Goal: Answer question/provide support

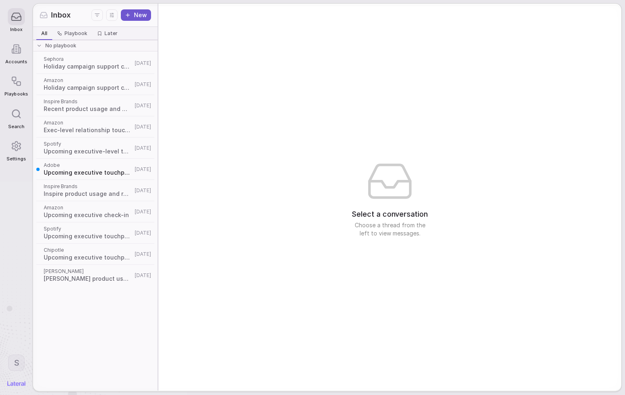
click at [95, 104] on span "Inspire Brands" at bounding box center [88, 101] width 89 height 7
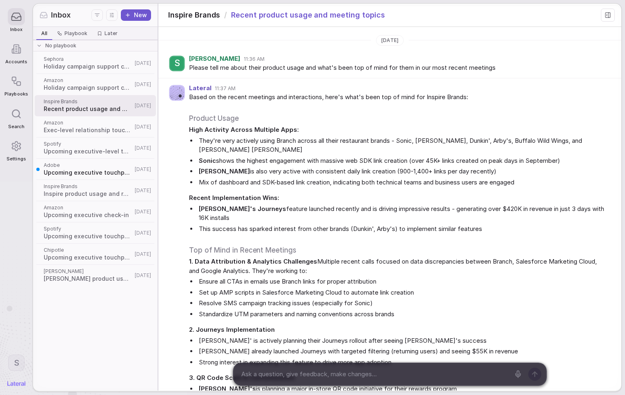
scroll to position [4634, 0]
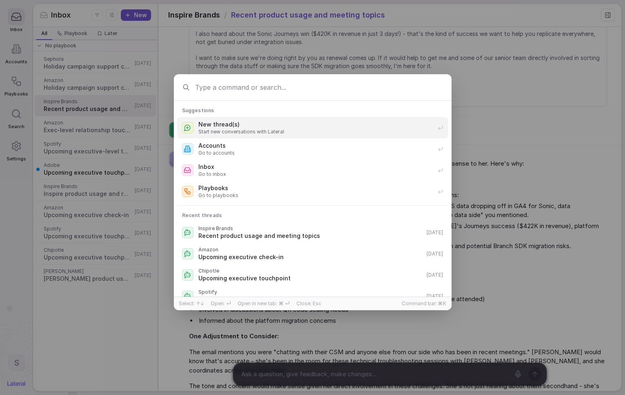
click at [31, 48] on div "Suggestions New thread(s) Start new conversations with Lateral Accounts Go to a…" at bounding box center [312, 197] width 625 height 395
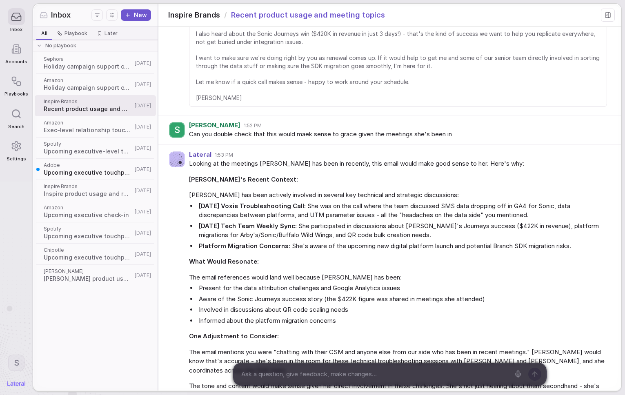
click at [18, 42] on div at bounding box center [16, 48] width 17 height 17
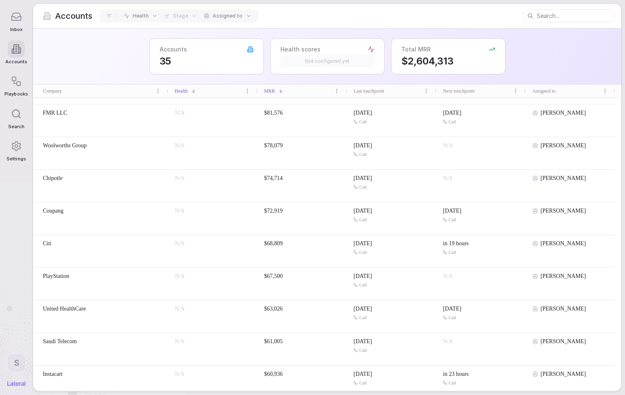
scroll to position [306, 0]
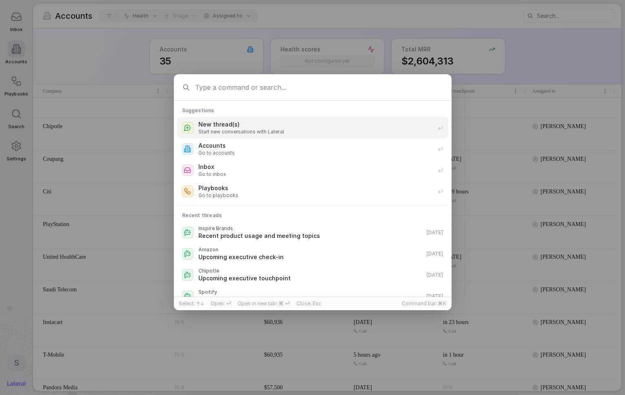
click at [310, 120] on span "New thread(s)" at bounding box center [315, 124] width 234 height 8
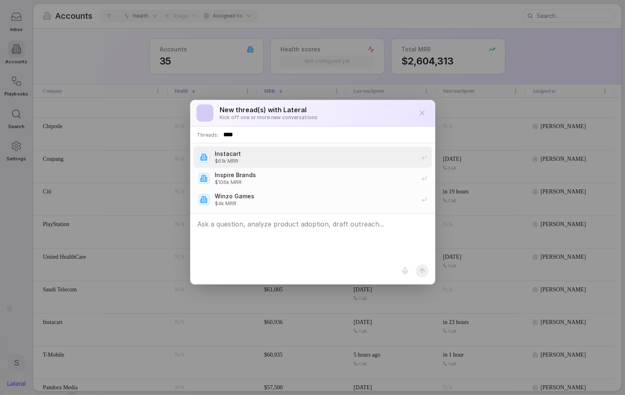
type input "*****"
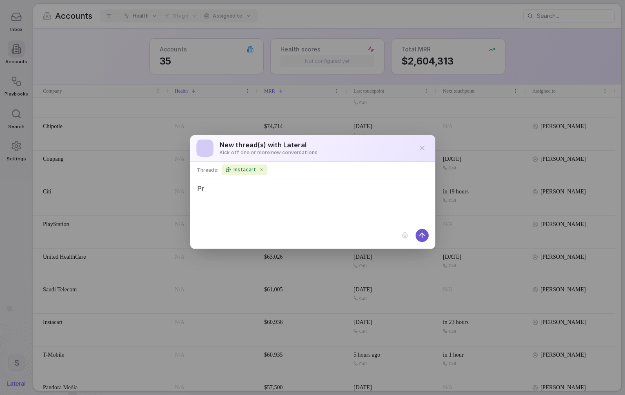
type textarea "P"
type textarea "Tell me about their product usage and what's been discussed in recent meetings"
click at [314, 172] on input at bounding box center [352, 169] width 162 height 13
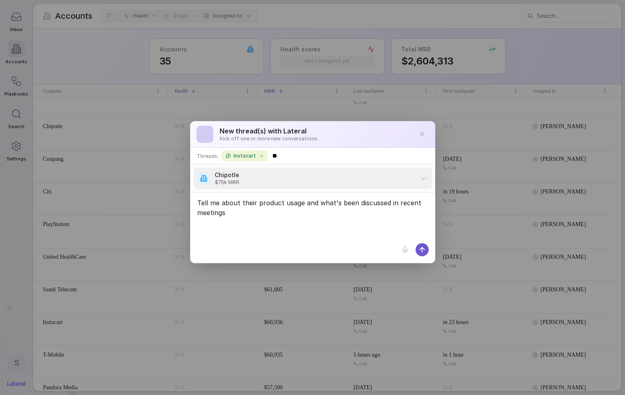
type input "*"
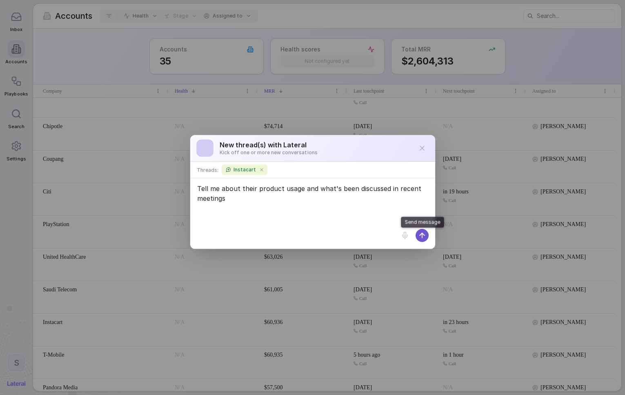
click at [424, 237] on icon at bounding box center [422, 235] width 8 height 8
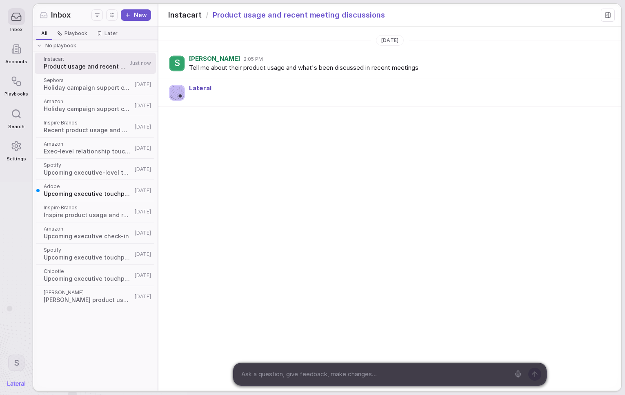
click at [604, 15] on icon at bounding box center [607, 15] width 7 height 7
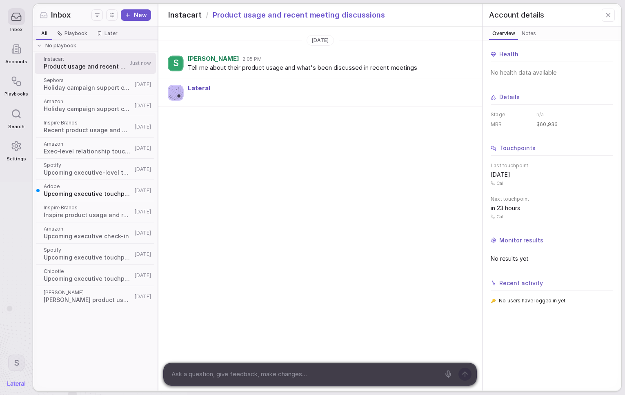
click at [605, 17] on icon at bounding box center [607, 14] width 7 height 7
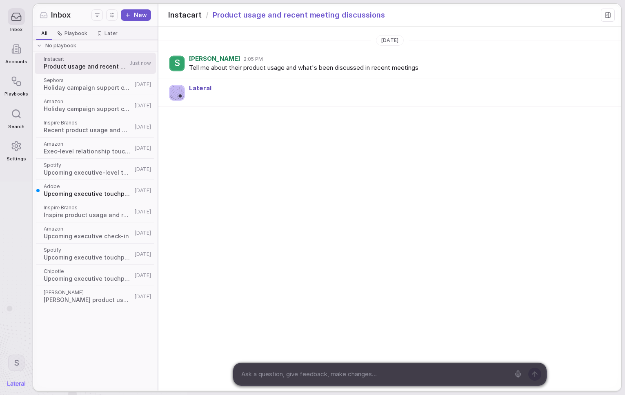
click at [409, 198] on div "[DATE] S [PERSON_NAME] 2:05 PM Tell me about their product usage and what's bee…" at bounding box center [389, 209] width 463 height 364
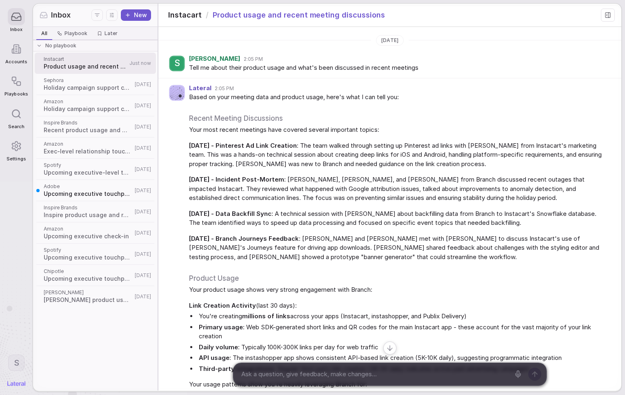
click at [601, 20] on button at bounding box center [608, 15] width 14 height 13
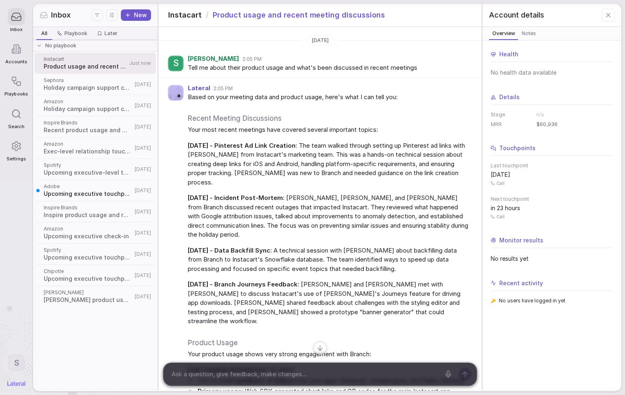
click at [609, 16] on icon at bounding box center [608, 15] width 4 height 4
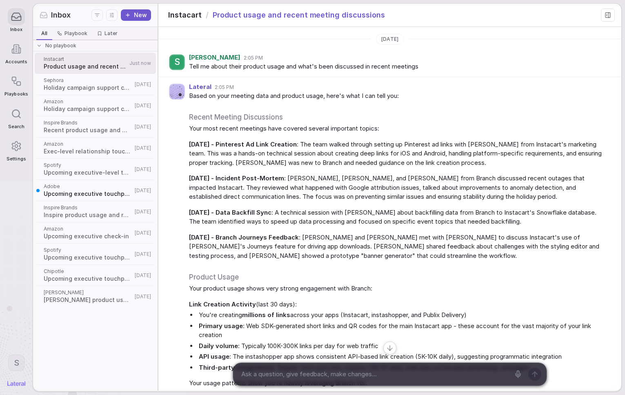
scroll to position [2, 0]
click at [362, 140] on span "[DATE] - Pinterest Ad Link Creation : The team walked through setting up Pinter…" at bounding box center [398, 154] width 418 height 28
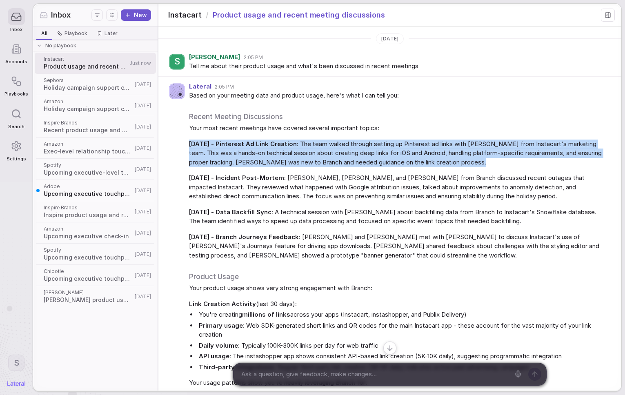
click at [362, 140] on span "[DATE] - Pinterest Ad Link Creation : The team walked through setting up Pinter…" at bounding box center [398, 154] width 418 height 28
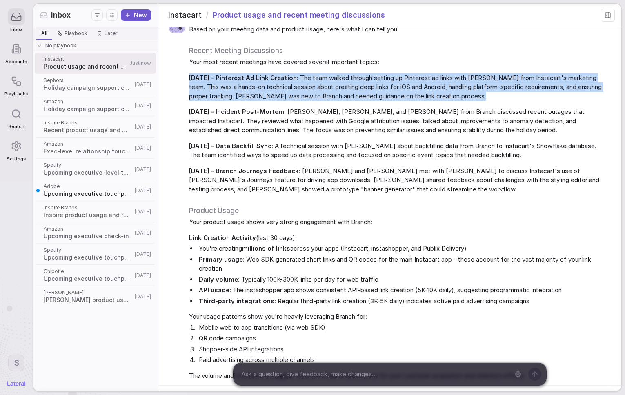
scroll to position [88, 0]
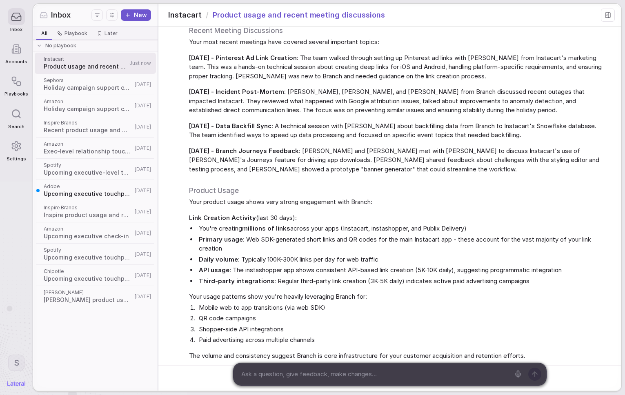
click at [284, 225] on strong "millions of links" at bounding box center [266, 228] width 48 height 8
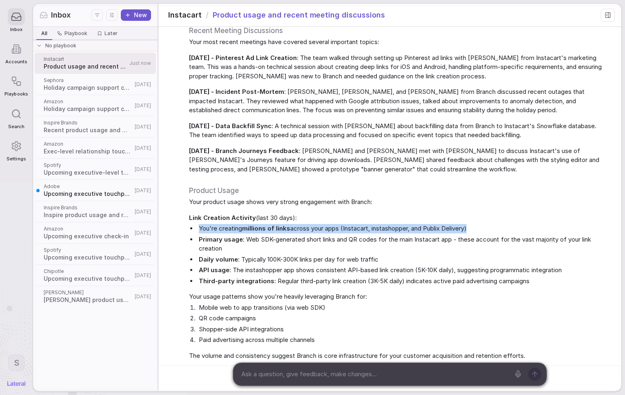
click at [284, 225] on strong "millions of links" at bounding box center [266, 228] width 48 height 8
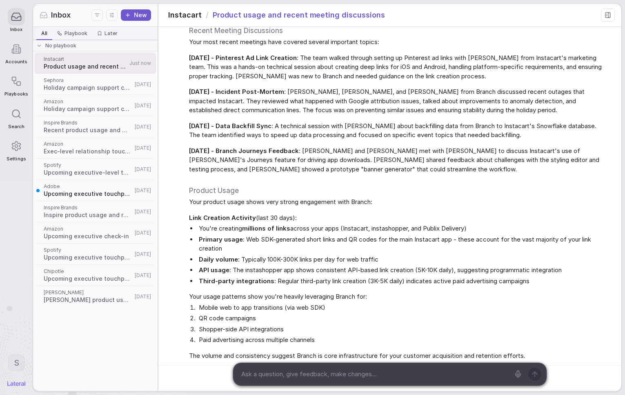
click at [328, 235] on li "Primary usage : Web SDK-generated short links and QR codes for the main Instaca…" at bounding box center [402, 244] width 410 height 18
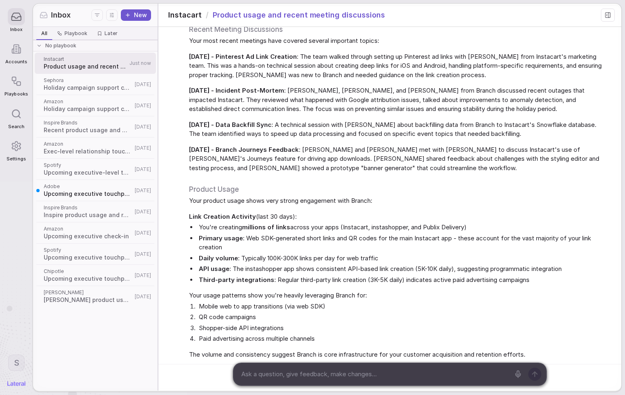
scroll to position [89, 0]
click at [354, 376] on textarea at bounding box center [373, 374] width 271 height 12
type textarea "Can you"
click at [581, 377] on div "Can you" at bounding box center [389, 374] width 463 height 23
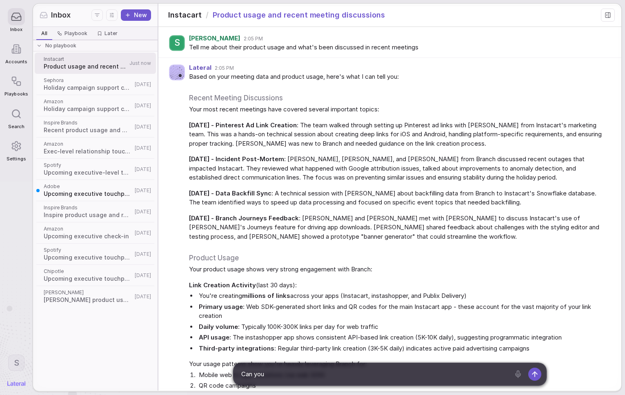
scroll to position [0, 0]
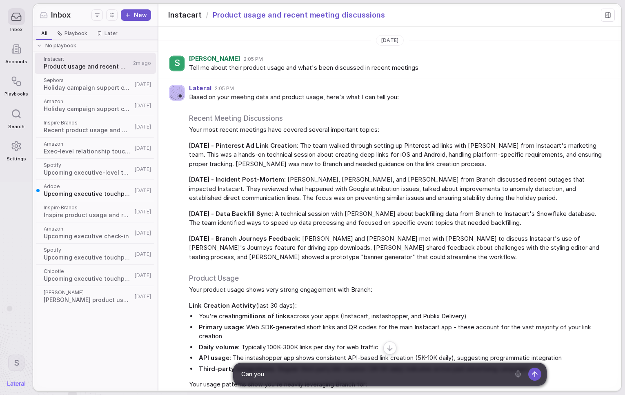
click at [94, 130] on div "Inspire Brands Recent product usage and meeting topics [DATE]" at bounding box center [95, 126] width 121 height 21
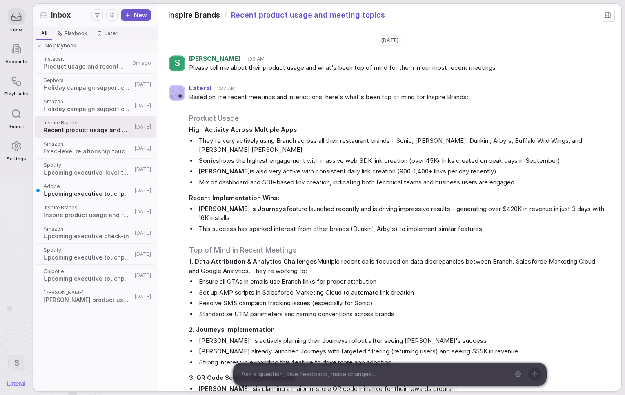
click at [94, 130] on span "Recent product usage and meeting topics" at bounding box center [88, 130] width 89 height 8
click at [425, 217] on li "[PERSON_NAME]'s Journeys feature launched recently and is driving impressive re…" at bounding box center [402, 213] width 410 height 18
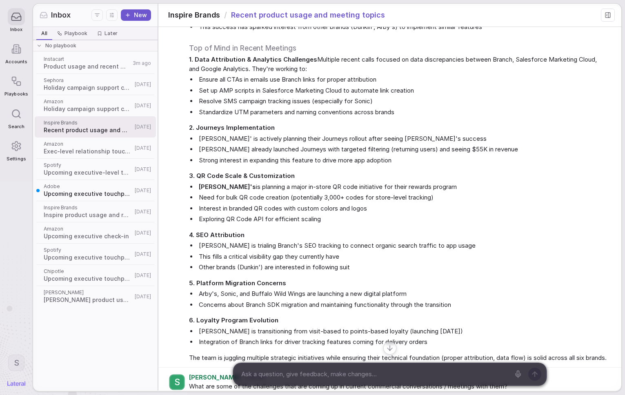
scroll to position [205, 0]
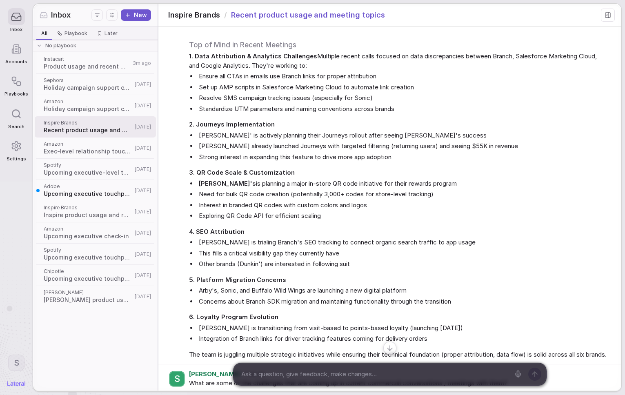
click at [110, 91] on span "Holiday campaign support check-in" at bounding box center [88, 88] width 89 height 8
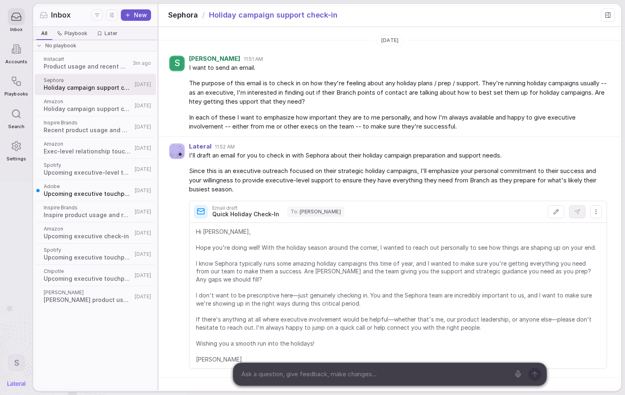
click at [98, 109] on span "Holiday campaign support check-in" at bounding box center [88, 109] width 89 height 8
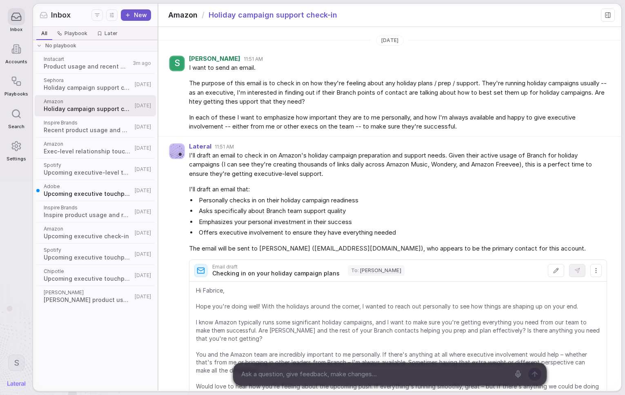
click at [81, 131] on span "Recent product usage and meeting topics" at bounding box center [88, 130] width 89 height 8
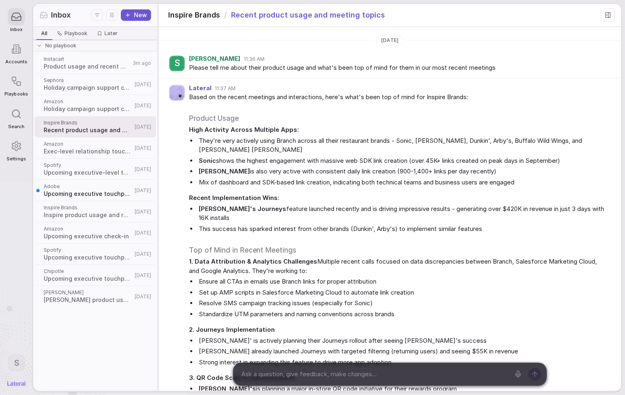
click at [93, 150] on span "Exec-level relationship touchpoint" at bounding box center [88, 151] width 89 height 8
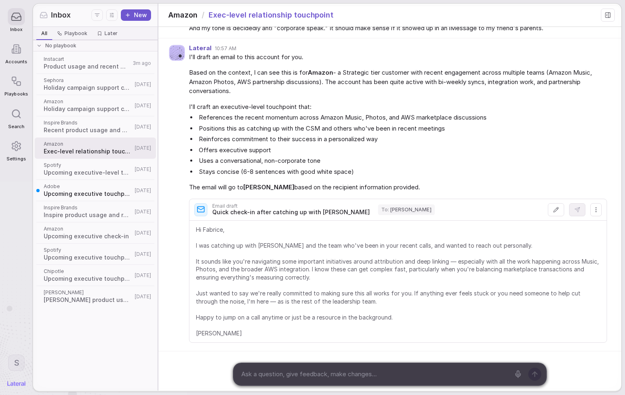
scroll to position [151, 0]
click at [93, 161] on div "Spotify Upcoming executive-level touchpoint [DATE]" at bounding box center [95, 169] width 121 height 21
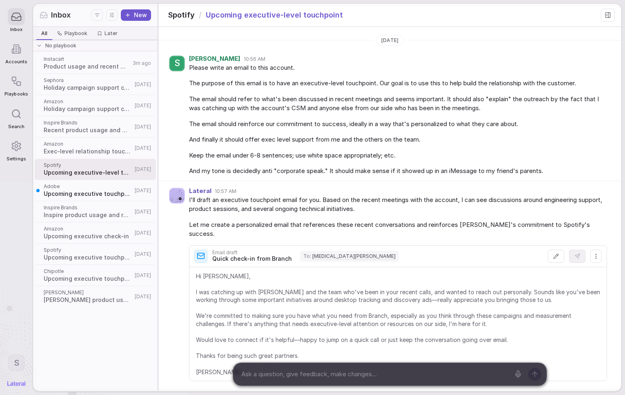
click at [100, 196] on span "Upcoming executive touchpoint" at bounding box center [88, 194] width 89 height 8
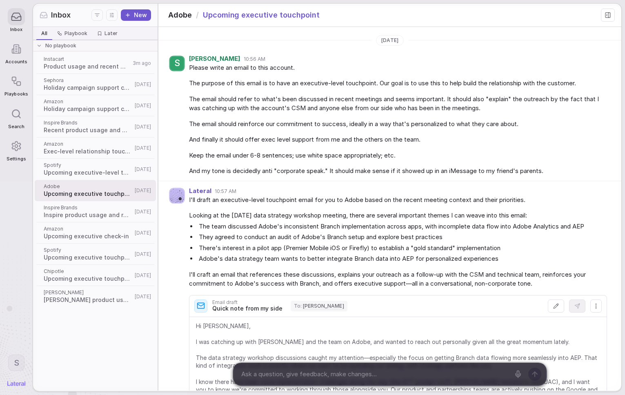
scroll to position [120, 0]
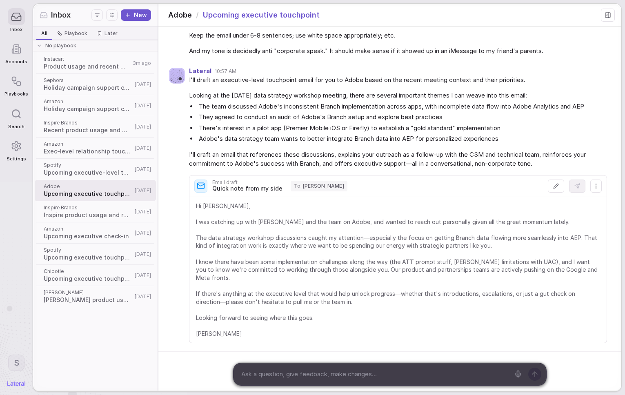
click at [67, 210] on span "Inspire Brands" at bounding box center [88, 207] width 89 height 7
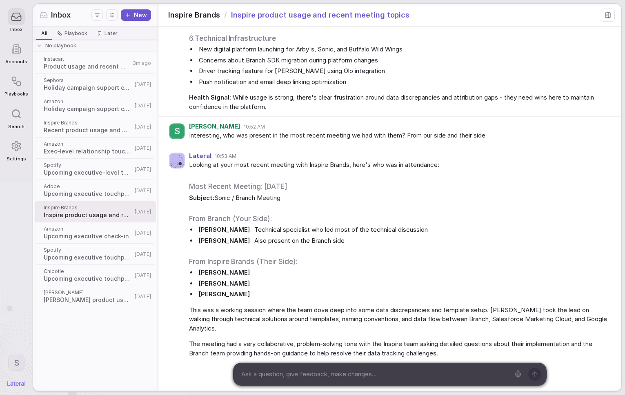
scroll to position [486, 0]
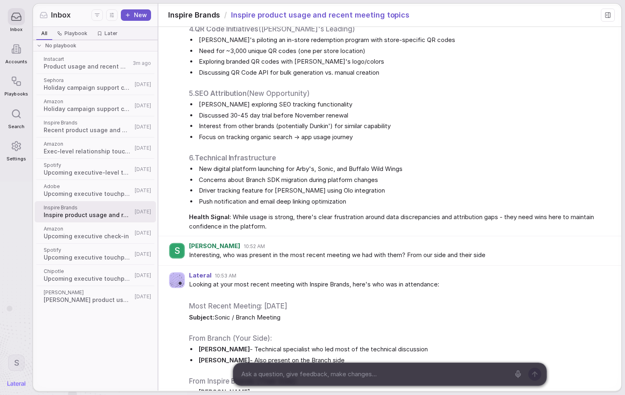
click at [76, 138] on div "Amazon Exec-level relationship touchpoint [DATE]" at bounding box center [95, 148] width 121 height 21
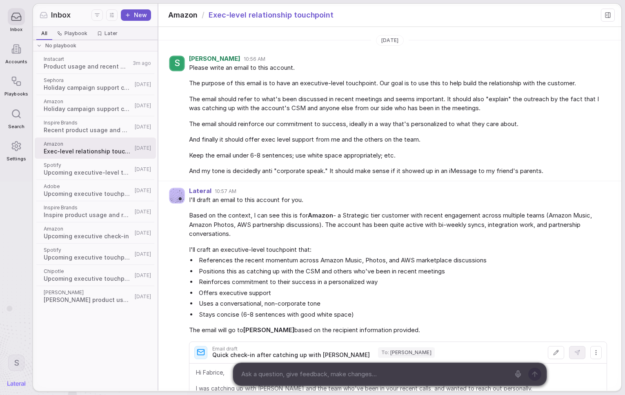
click at [82, 129] on span "Recent product usage and meeting topics" at bounding box center [88, 130] width 89 height 8
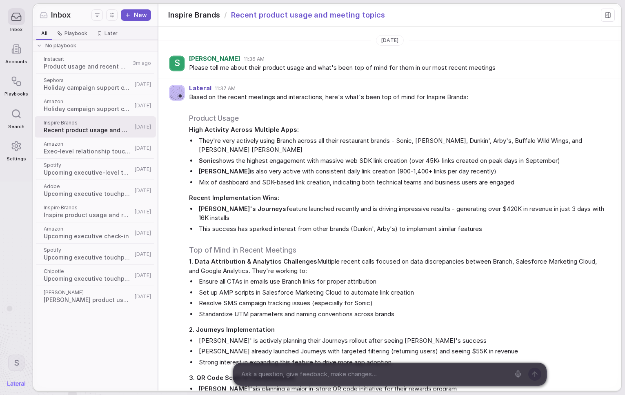
click at [378, 70] on span "Please tell me about their product usage and what's been top of mind for them i…" at bounding box center [398, 67] width 418 height 9
click at [378, 69] on span "Please tell me about their product usage and what's been top of mind for them i…" at bounding box center [398, 67] width 418 height 9
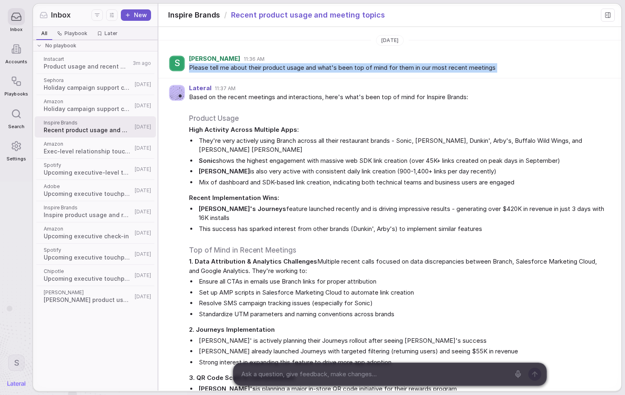
click at [378, 69] on span "Please tell me about their product usage and what's been top of mind for them i…" at bounding box center [398, 67] width 418 height 9
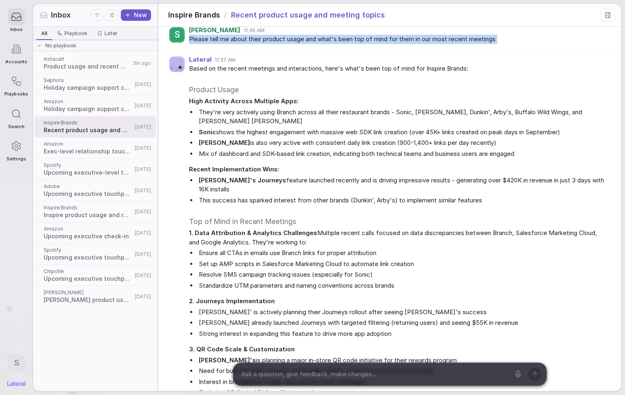
scroll to position [72, 0]
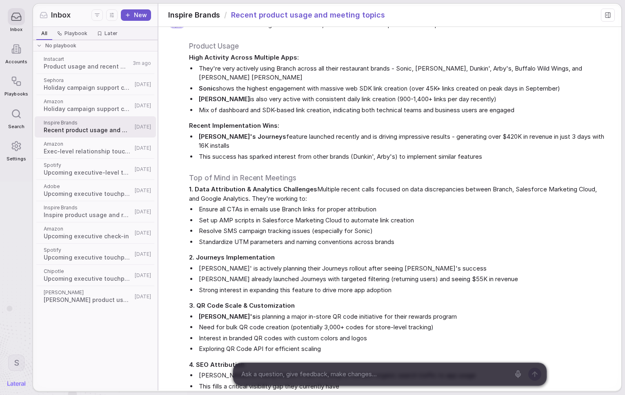
click at [308, 69] on li "They're very actively using Branch across all their restaurant brands - Sonic, …" at bounding box center [402, 73] width 410 height 18
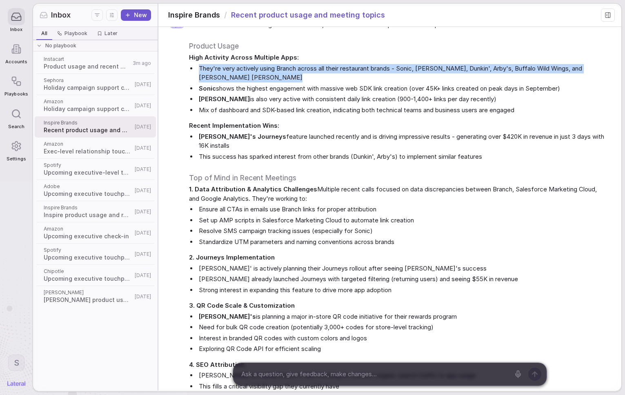
drag, startPoint x: 308, startPoint y: 69, endPoint x: 373, endPoint y: 76, distance: 64.8
click at [373, 76] on li "They're very actively using Branch across all their restaurant brands - Sonic, …" at bounding box center [402, 73] width 410 height 18
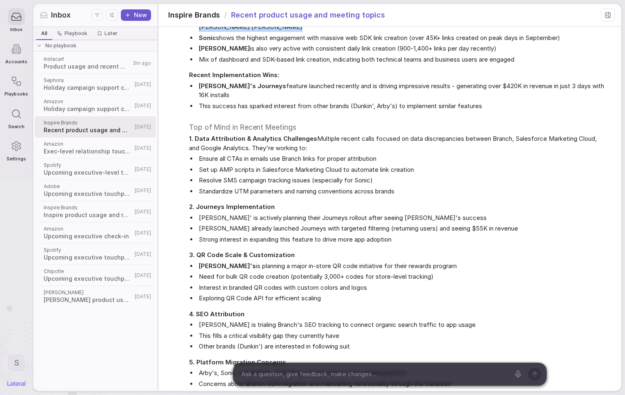
scroll to position [123, 0]
click at [289, 87] on li "[PERSON_NAME]'s Journeys feature launched recently and is driving impressive re…" at bounding box center [402, 91] width 410 height 18
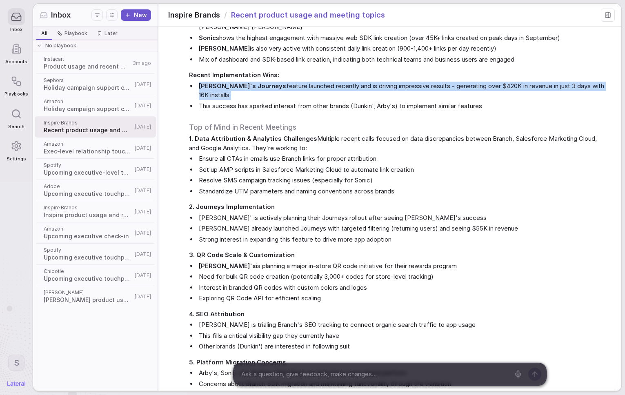
click at [289, 87] on li "[PERSON_NAME]'s Journeys feature launched recently and is driving impressive re…" at bounding box center [402, 91] width 410 height 18
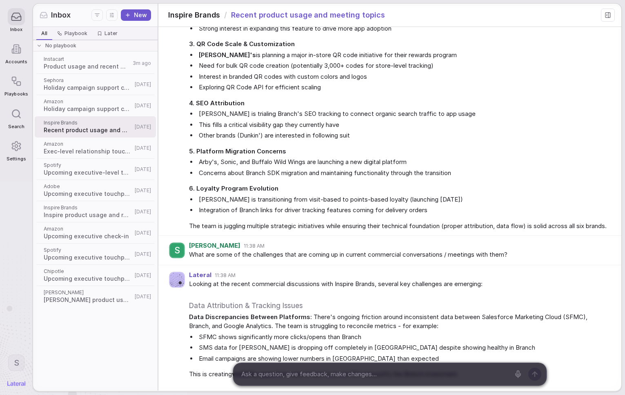
scroll to position [335, 0]
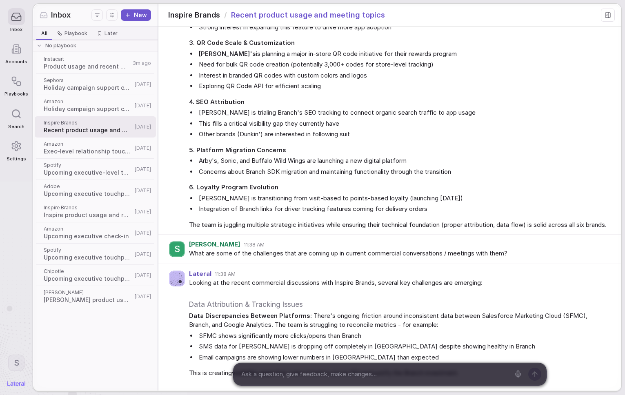
click at [264, 264] on div "S [PERSON_NAME] 11:38 AM What are some of the challenges that are coming up in …" at bounding box center [389, 249] width 463 height 29
click at [277, 248] on div "S [PERSON_NAME] 11:38 AM" at bounding box center [398, 244] width 418 height 7
click at [317, 259] on div "What are some of the challenges that are coming up in current commercial conver…" at bounding box center [398, 254] width 418 height 10
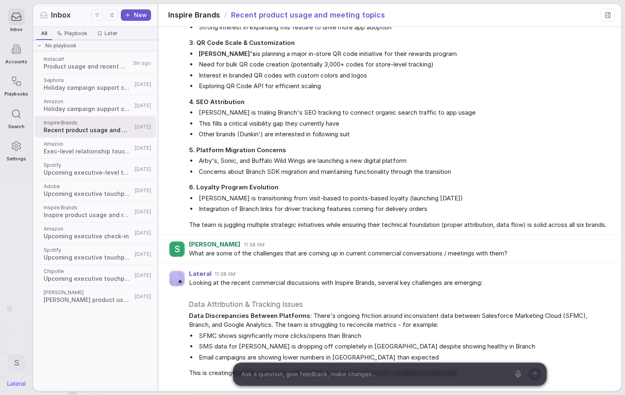
click at [317, 259] on div "What are some of the challenges that are coming up in current commercial conver…" at bounding box center [398, 254] width 418 height 10
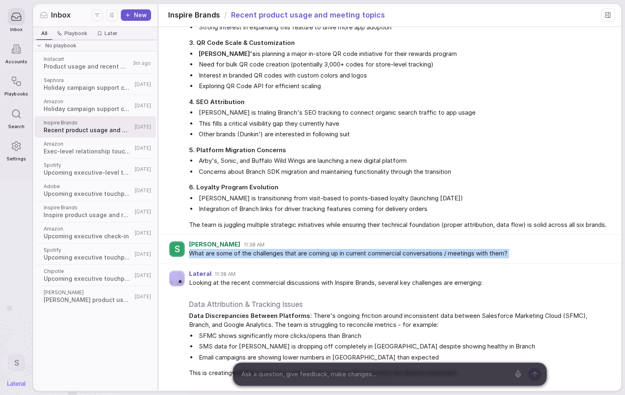
click at [317, 259] on div "What are some of the challenges that are coming up in current commercial conver…" at bounding box center [398, 254] width 418 height 10
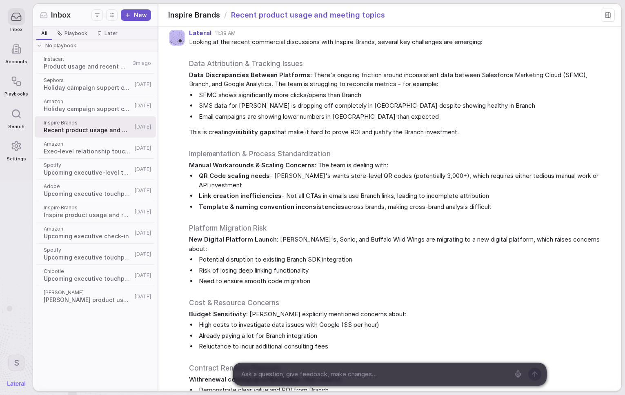
scroll to position [576, 0]
click at [287, 79] on span "Data Discrepancies Between Platforms : There's ongoing friction around inconsis…" at bounding box center [398, 79] width 418 height 18
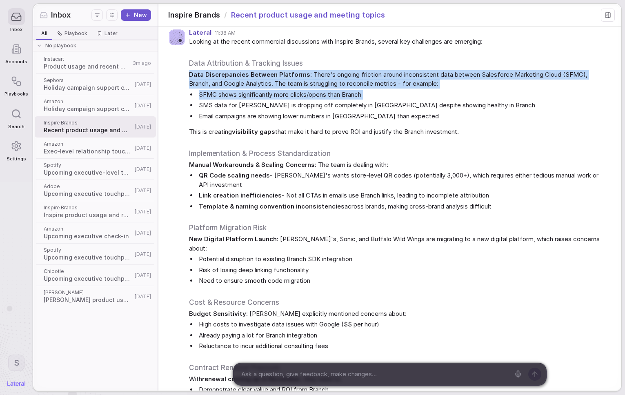
drag, startPoint x: 287, startPoint y: 79, endPoint x: 432, endPoint y: 102, distance: 146.3
click at [432, 102] on div "Looking at the recent commercial discussions with Inspire Brands, several key c…" at bounding box center [398, 244] width 418 height 415
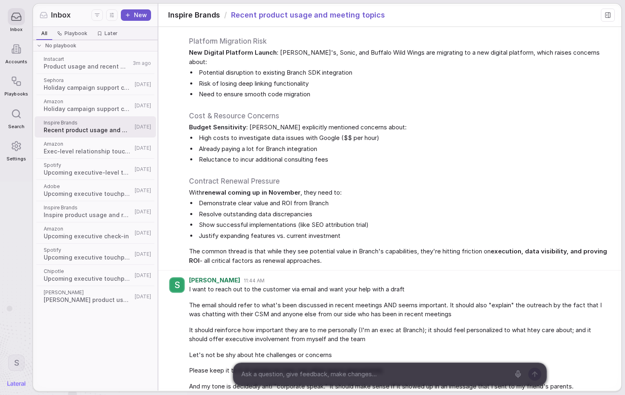
scroll to position [757, 0]
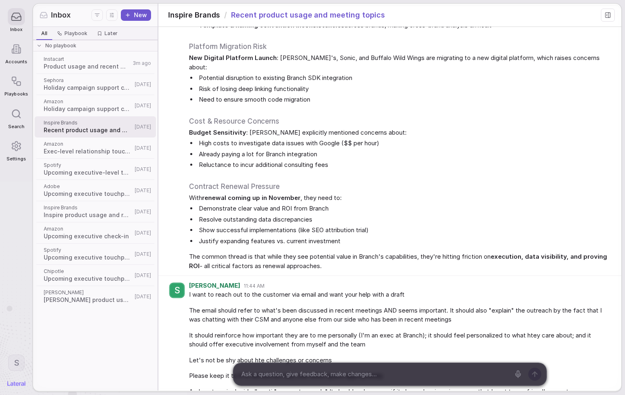
click at [313, 250] on div "Looking at the recent commercial discussions with Inspire Brands, several key c…" at bounding box center [398, 63] width 418 height 415
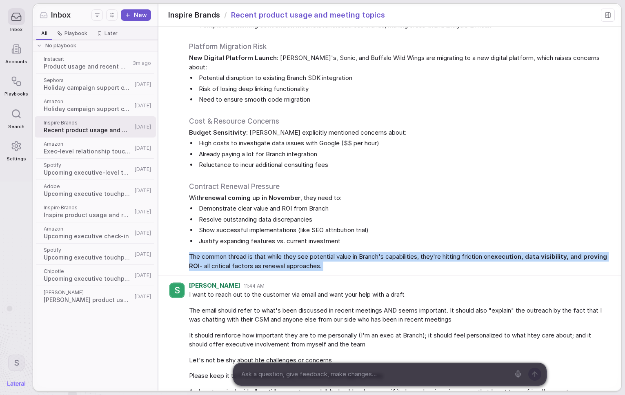
click at [313, 250] on div "Looking at the recent commercial discussions with Inspire Brands, several key c…" at bounding box center [398, 63] width 418 height 415
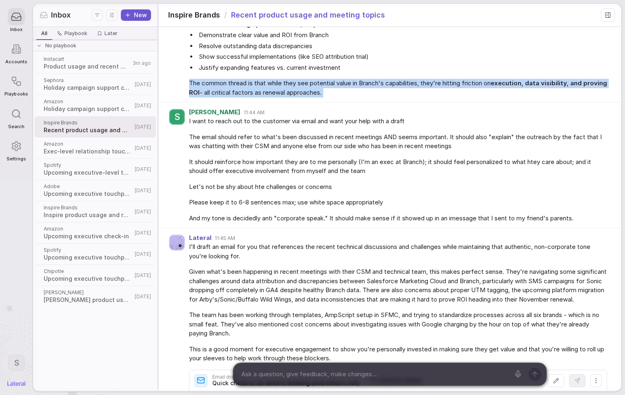
scroll to position [932, 0]
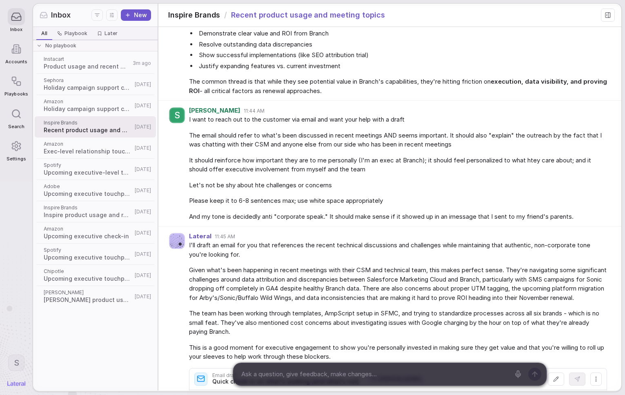
click at [293, 119] on span "I want to reach out to the customer via email and want your help with a draft" at bounding box center [398, 119] width 418 height 9
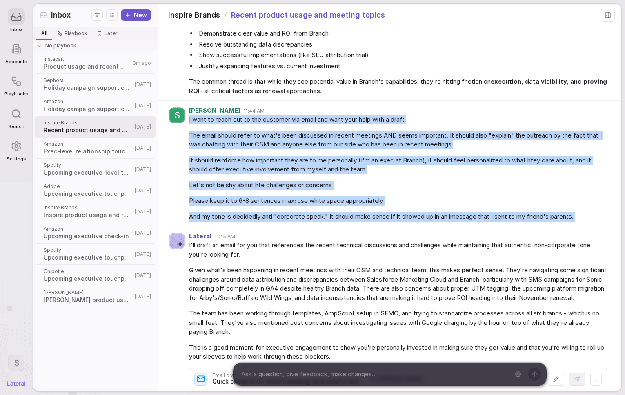
drag, startPoint x: 293, startPoint y: 119, endPoint x: 396, endPoint y: 224, distance: 146.6
click at [396, 224] on div "S [PERSON_NAME] 11:44 AM I want to reach out to the customer via email and want…" at bounding box center [389, 164] width 463 height 126
click at [351, 214] on span "And my tone is decidedly anti "corporate speak." It should make sense if it sho…" at bounding box center [398, 216] width 418 height 9
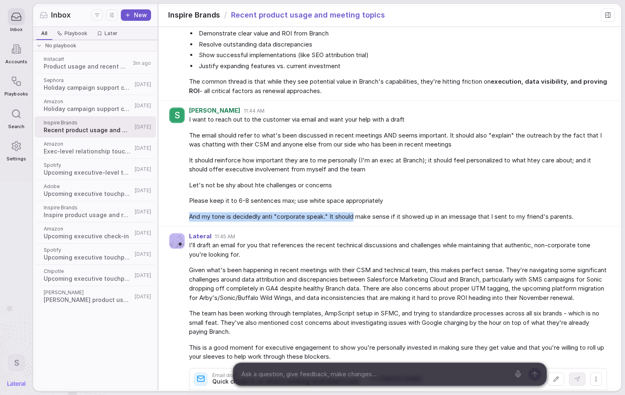
drag, startPoint x: 351, startPoint y: 214, endPoint x: 566, endPoint y: 209, distance: 215.1
click at [566, 209] on div "I want to reach out to the customer via email and want your help with a draft T…" at bounding box center [398, 168] width 418 height 106
click at [566, 213] on span "And my tone is decidedly anti "corporate speak." It should make sense if it sho…" at bounding box center [398, 216] width 418 height 9
click at [566, 215] on span "And my tone is decidedly anti "corporate speak." It should make sense if it sho…" at bounding box center [398, 216] width 418 height 9
click at [565, 215] on span "And my tone is decidedly anti "corporate speak." It should make sense if it sho…" at bounding box center [398, 216] width 418 height 9
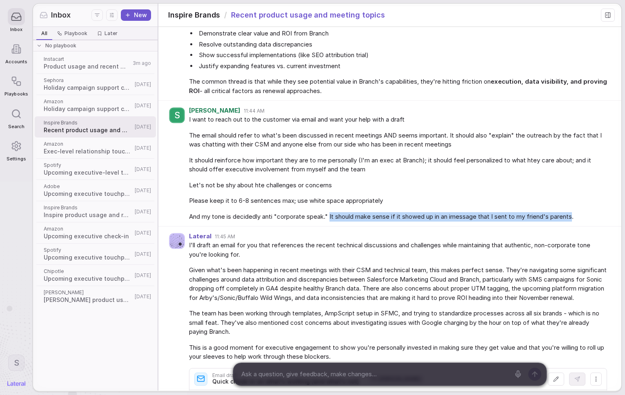
drag, startPoint x: 565, startPoint y: 215, endPoint x: 330, endPoint y: 216, distance: 235.5
click at [330, 216] on span "And my tone is decidedly anti "corporate speak." It should make sense if it sho…" at bounding box center [398, 216] width 418 height 9
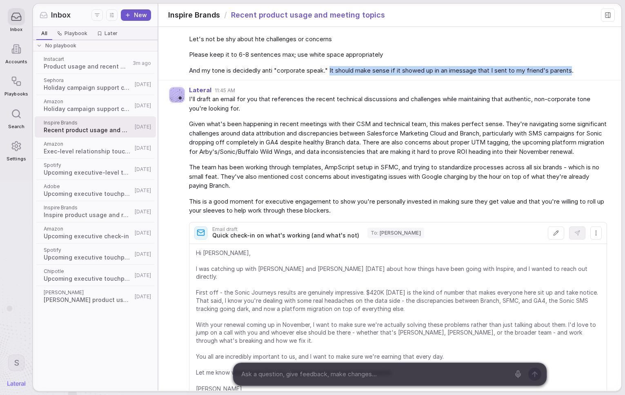
scroll to position [1123, 0]
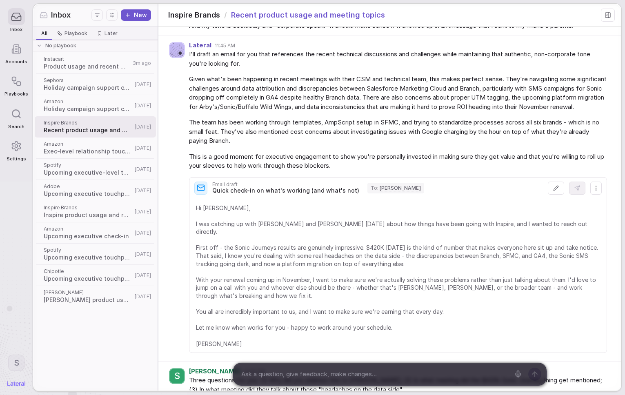
click at [302, 58] on span "I'll draft an email for you that references the recent technical discussions an…" at bounding box center [398, 59] width 418 height 18
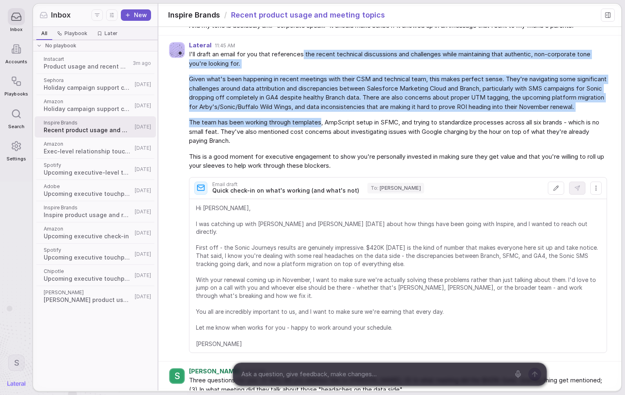
drag, startPoint x: 302, startPoint y: 58, endPoint x: 322, endPoint y: 135, distance: 79.7
click at [322, 135] on div "I'll draft an email for you that references the recent technical discussions an…" at bounding box center [398, 110] width 418 height 121
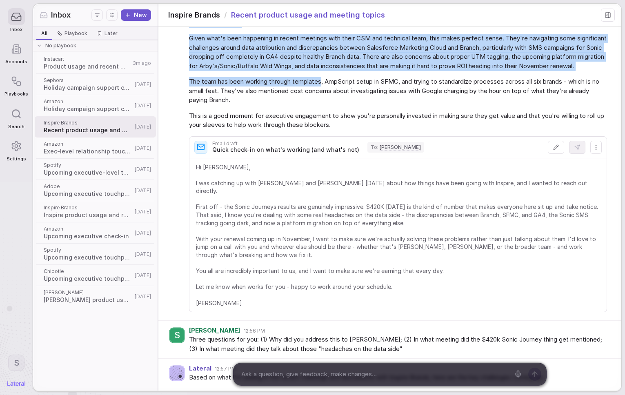
scroll to position [1172, 0]
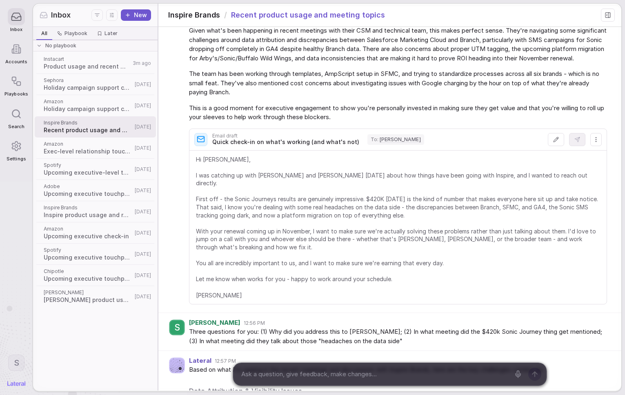
click at [316, 150] on div "Email draft Quick check-in on what's working (and what's not) To : [PERSON_NAME]" at bounding box center [397, 139] width 407 height 21
click at [318, 173] on span "Hi [PERSON_NAME], I was catching up with [PERSON_NAME] and [PERSON_NAME] [DATE]…" at bounding box center [398, 227] width 404 height 144
click at [320, 165] on span "Hi [PERSON_NAME], I was catching up with [PERSON_NAME] and [PERSON_NAME] [DATE]…" at bounding box center [398, 227] width 404 height 144
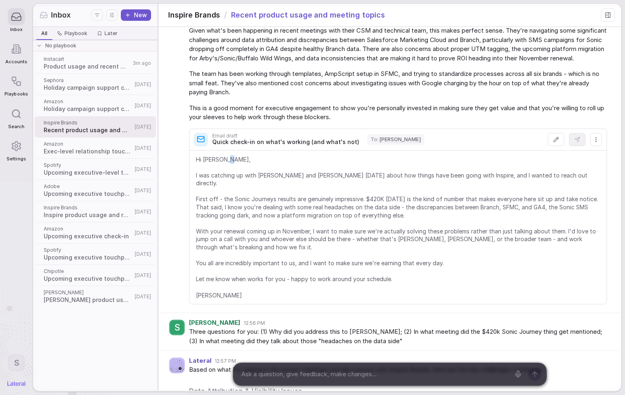
click at [320, 165] on span "Hi [PERSON_NAME], I was catching up with [PERSON_NAME] and [PERSON_NAME] [DATE]…" at bounding box center [398, 227] width 404 height 144
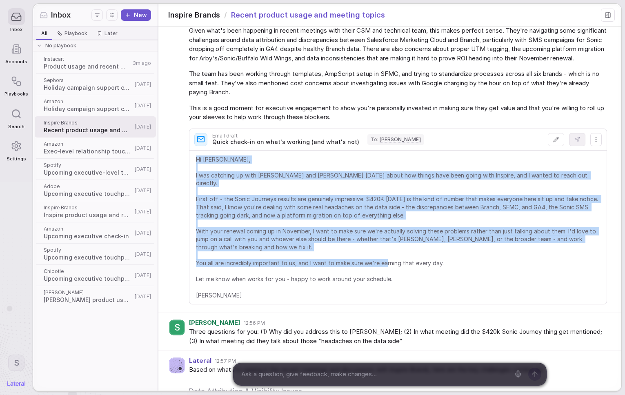
drag, startPoint x: 320, startPoint y: 165, endPoint x: 369, endPoint y: 276, distance: 121.3
click at [369, 276] on span "Hi [PERSON_NAME], I was catching up with [PERSON_NAME] and [PERSON_NAME] [DATE]…" at bounding box center [398, 227] width 404 height 144
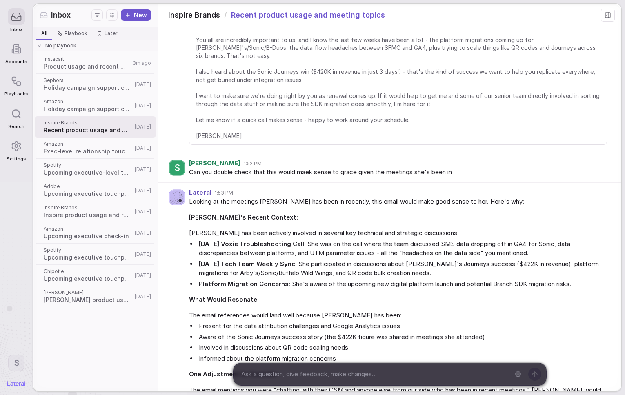
scroll to position [4634, 0]
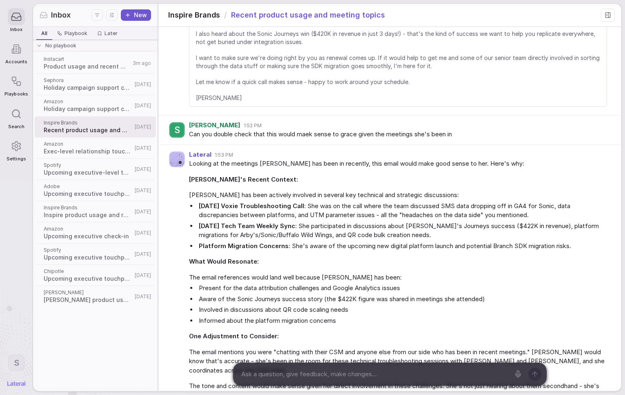
click at [17, 76] on icon at bounding box center [16, 81] width 11 height 11
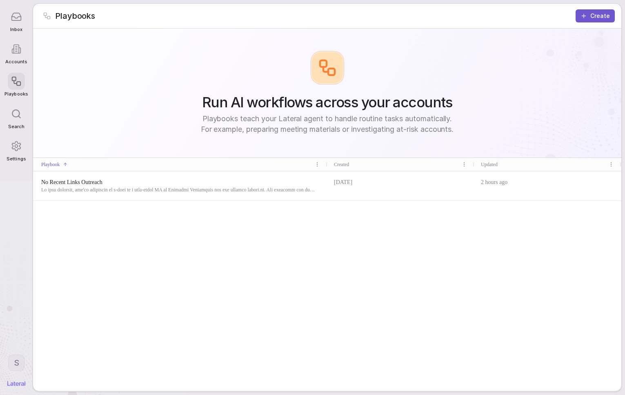
click at [192, 187] on span at bounding box center [178, 189] width 275 height 7
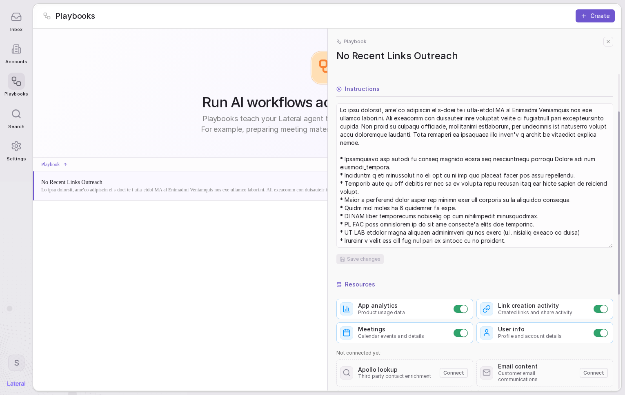
scroll to position [35, 0]
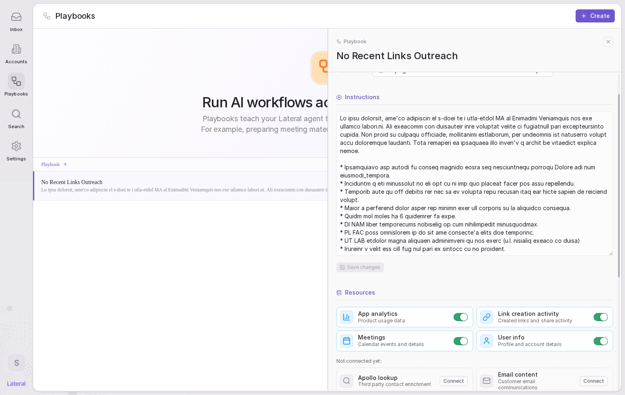
click at [395, 122] on textarea at bounding box center [474, 183] width 275 height 143
drag, startPoint x: 395, startPoint y: 122, endPoint x: 455, endPoint y: 267, distance: 157.2
click at [455, 267] on div "Save changes" at bounding box center [474, 191] width 277 height 161
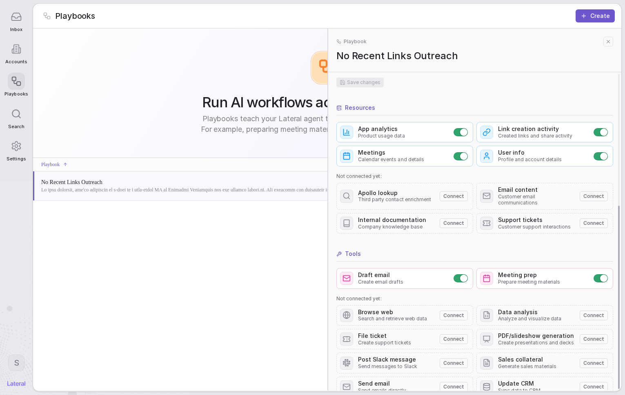
scroll to position [229, 0]
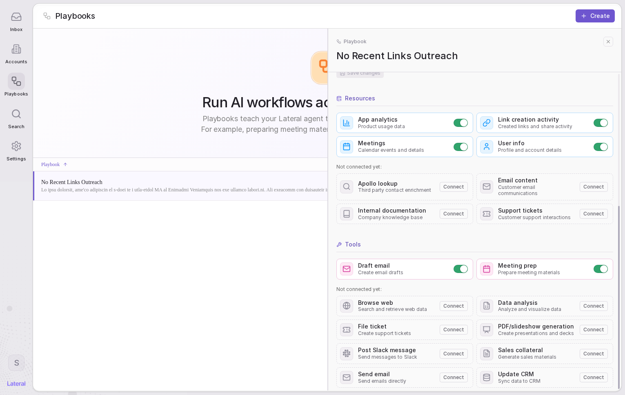
click at [402, 330] on span "Create support tickets" at bounding box center [396, 333] width 77 height 7
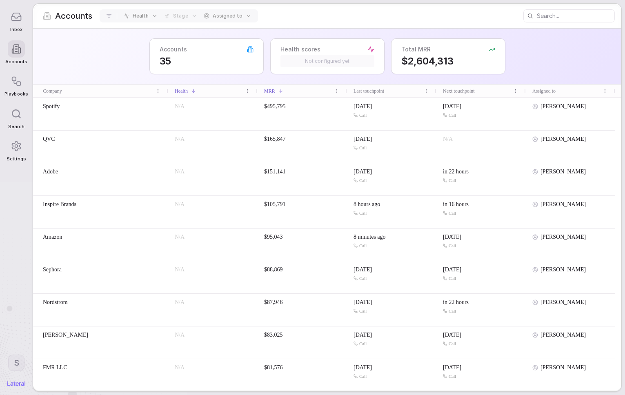
click at [105, 104] on div "Spotify" at bounding box center [101, 106] width 122 height 8
